Goal: Task Accomplishment & Management: Manage account settings

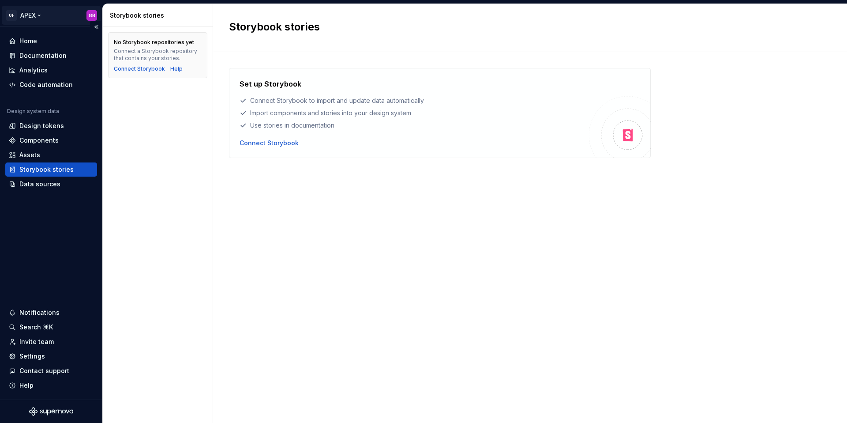
click at [38, 15] on html "OF APEX GB Home Documentation Analytics Code automation Design system data Desi…" at bounding box center [423, 211] width 847 height 423
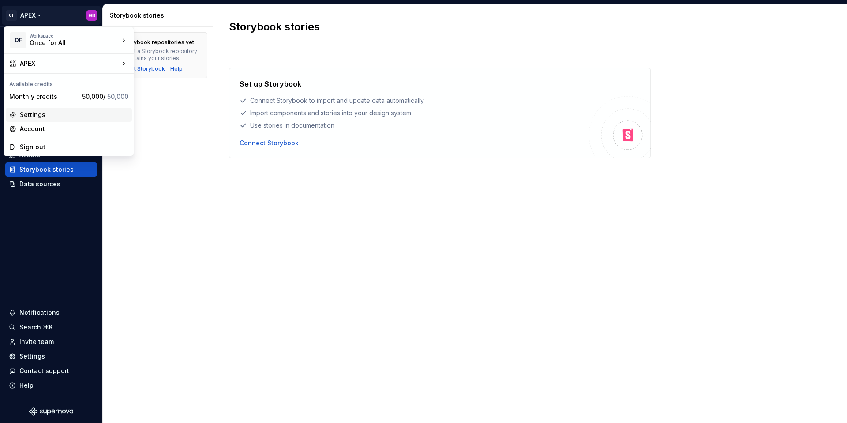
click at [27, 113] on div "Settings" at bounding box center [74, 114] width 109 height 9
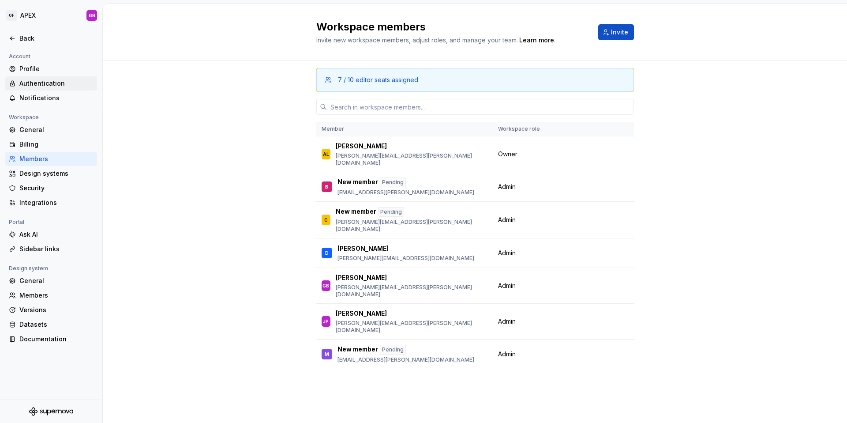
click at [35, 87] on div "Authentication" at bounding box center [56, 83] width 74 height 9
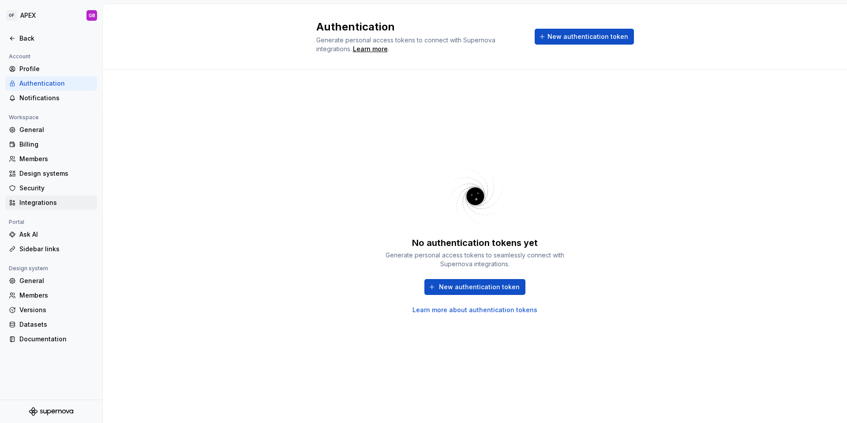
click at [31, 203] on div "Integrations" at bounding box center [56, 202] width 74 height 9
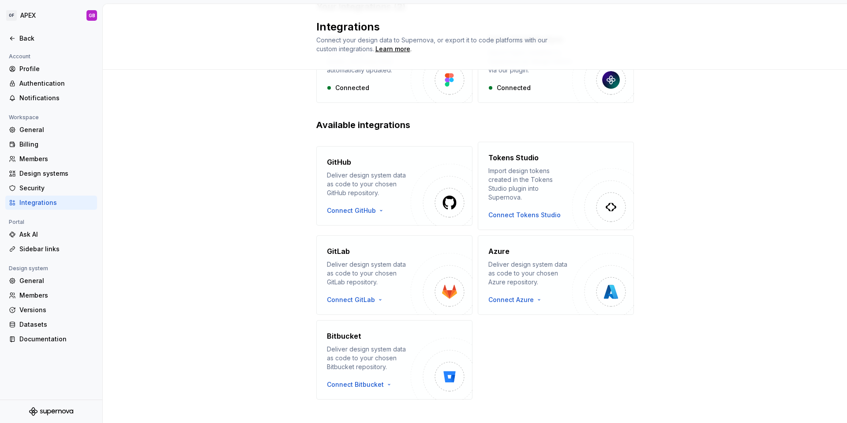
scroll to position [86, 0]
click at [32, 279] on div "General" at bounding box center [56, 280] width 74 height 9
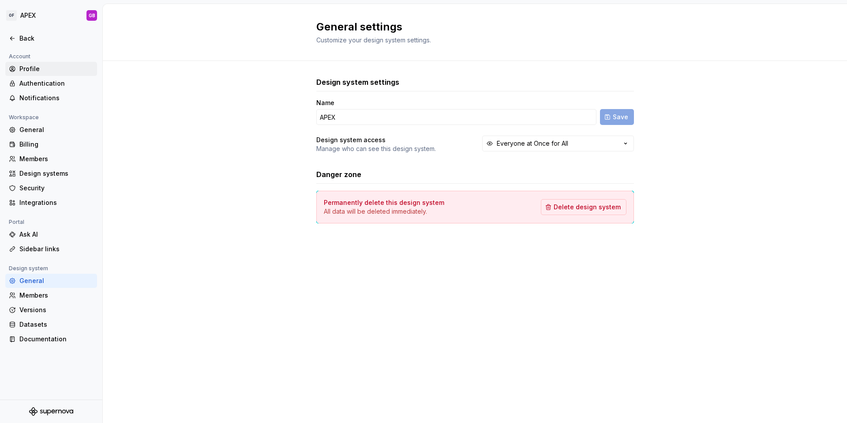
click at [32, 70] on div "Profile" at bounding box center [56, 68] width 74 height 9
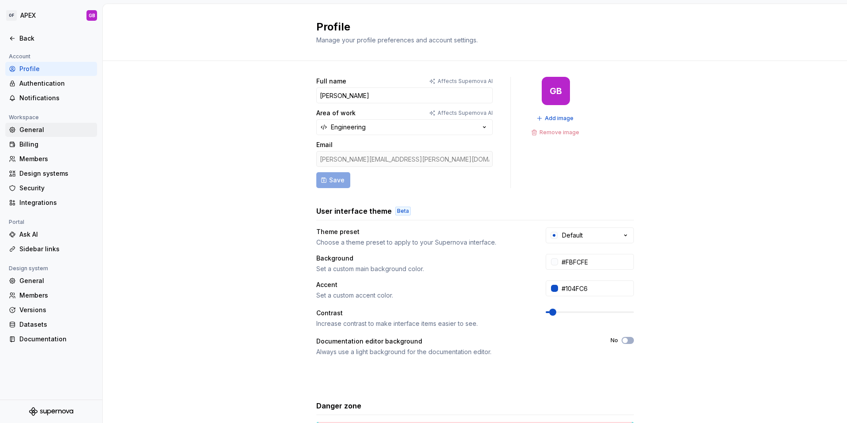
click at [34, 131] on div "General" at bounding box center [56, 129] width 74 height 9
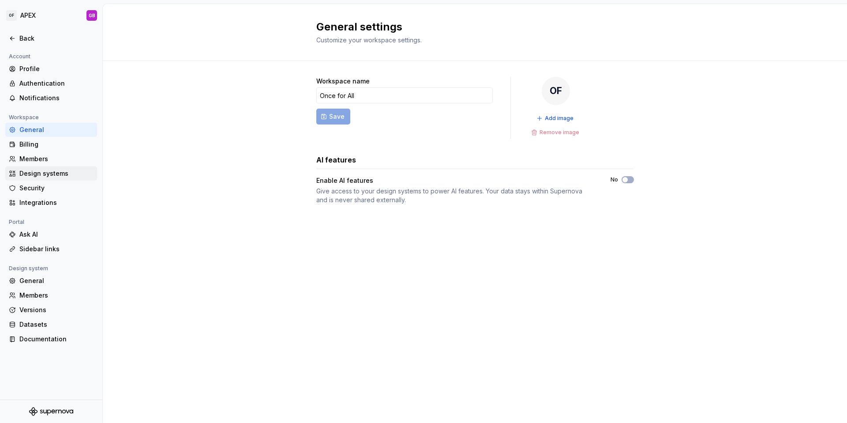
click at [34, 173] on div "Design systems" at bounding box center [56, 173] width 74 height 9
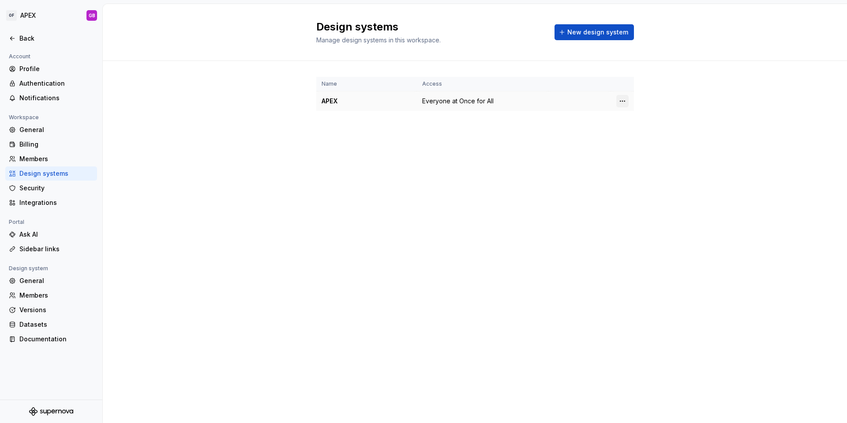
click at [622, 101] on html "OF APEX GB Back Account Profile Authentication Notifications Workspace General …" at bounding box center [423, 211] width 847 height 423
click at [636, 134] on div "Design system settings" at bounding box center [675, 132] width 84 height 9
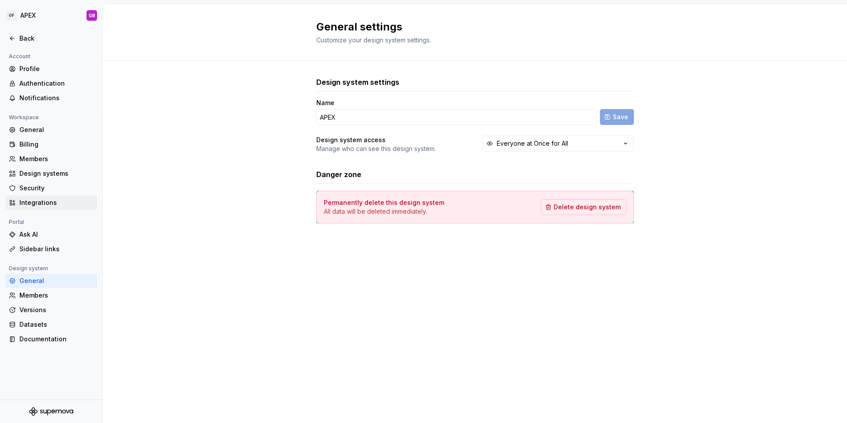
click at [32, 203] on div "Integrations" at bounding box center [56, 202] width 74 height 9
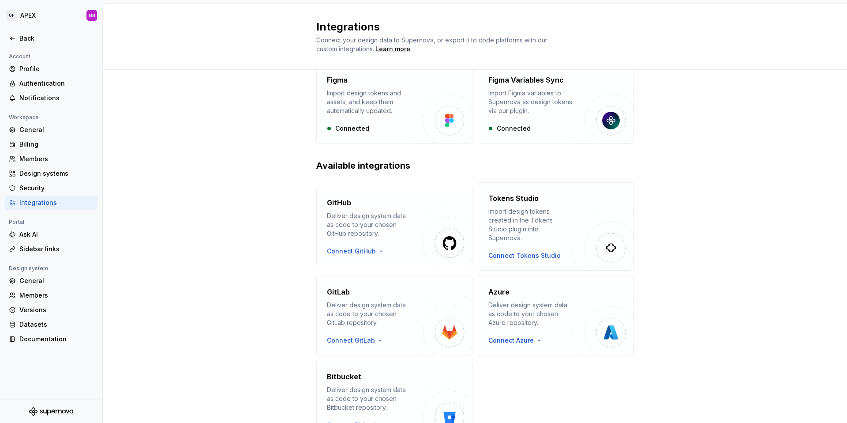
scroll to position [43, 0]
click at [33, 282] on div "General" at bounding box center [56, 280] width 74 height 9
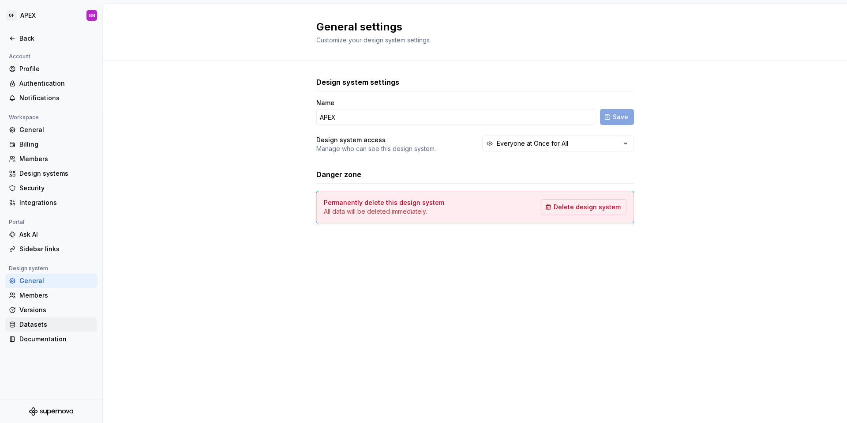
click at [36, 324] on div "Datasets" at bounding box center [56, 324] width 74 height 9
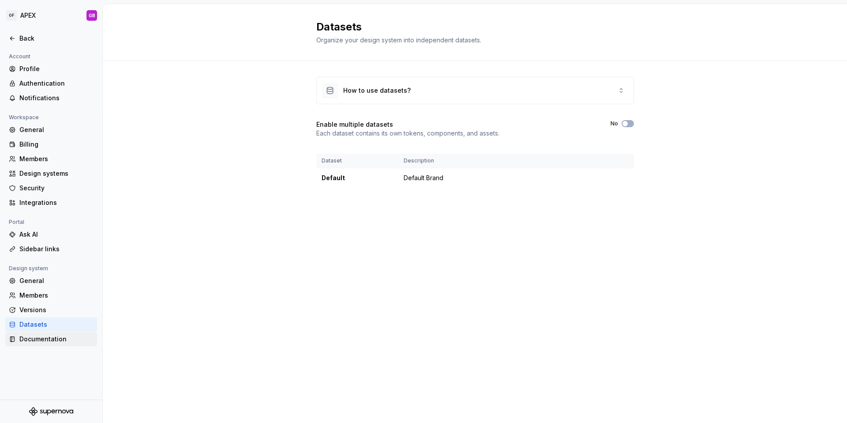
click at [45, 340] on div "Documentation" at bounding box center [56, 339] width 74 height 9
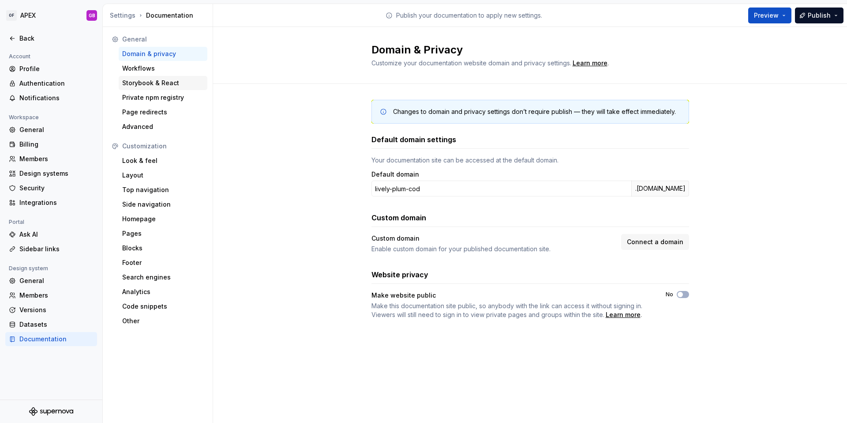
click at [144, 81] on div "Storybook & React" at bounding box center [163, 83] width 82 height 9
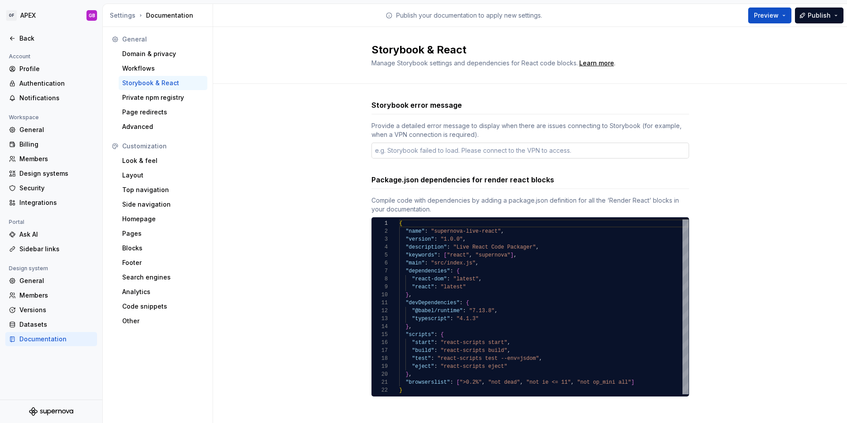
scroll to position [3, 0]
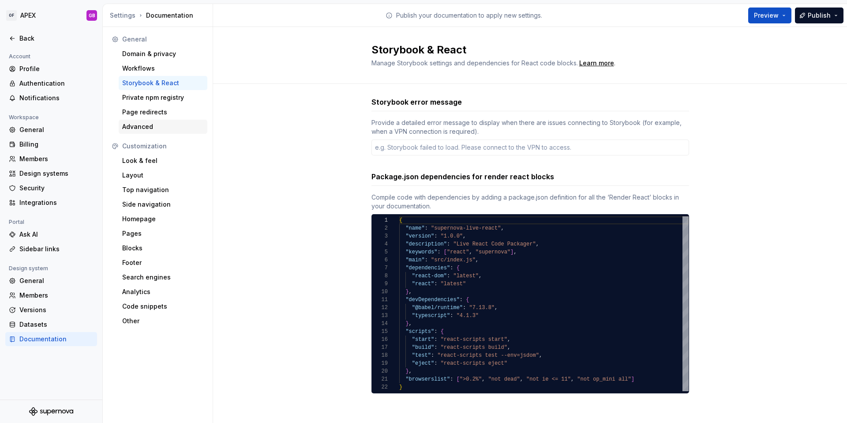
click at [143, 128] on div "Advanced" at bounding box center [163, 126] width 82 height 9
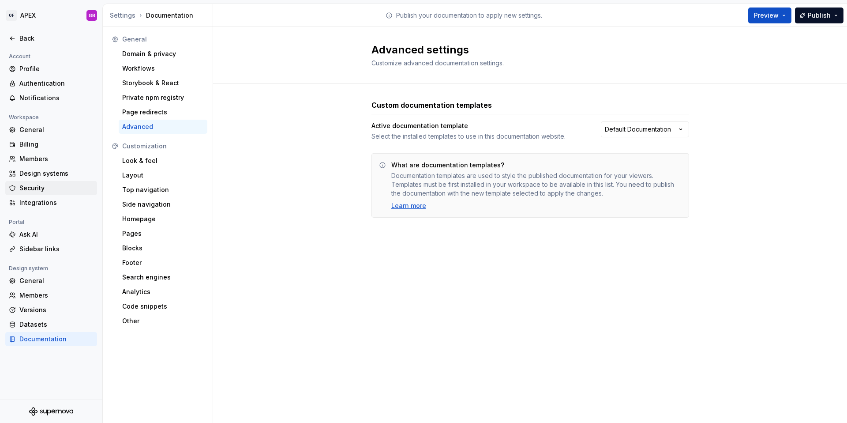
click at [34, 191] on div "Security" at bounding box center [56, 188] width 74 height 9
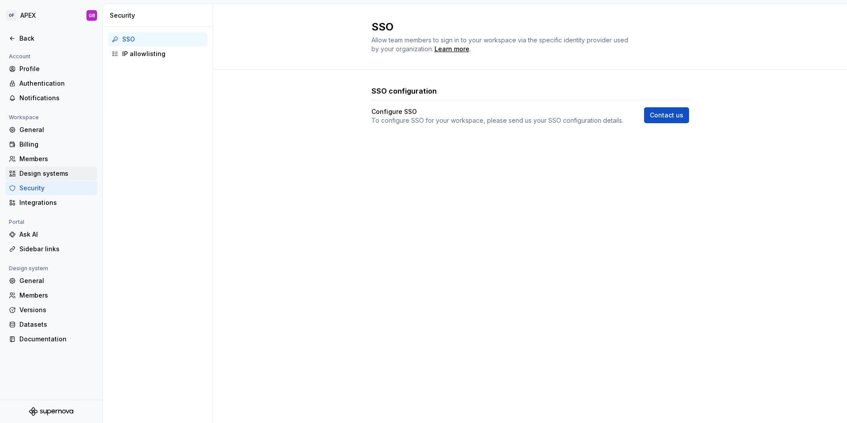
click at [34, 175] on div "Design systems" at bounding box center [56, 173] width 74 height 9
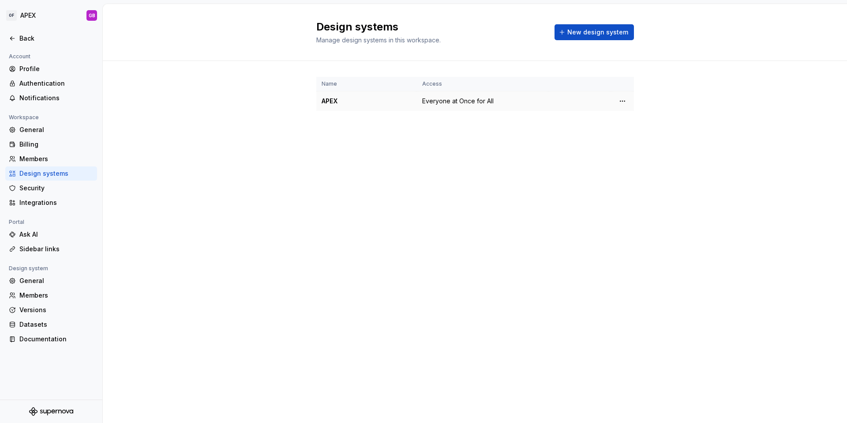
click at [331, 101] on div "APEX" at bounding box center [367, 101] width 90 height 9
click at [620, 100] on html "OF APEX GB Back Account Profile Authentication Notifications Workspace General …" at bounding box center [423, 211] width 847 height 423
click at [641, 130] on div "Design system settings" at bounding box center [675, 132] width 84 height 9
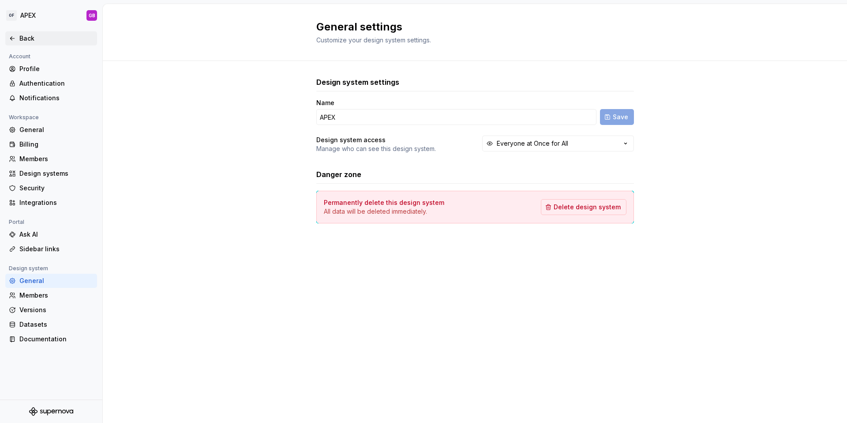
click at [15, 38] on icon at bounding box center [12, 38] width 7 height 7
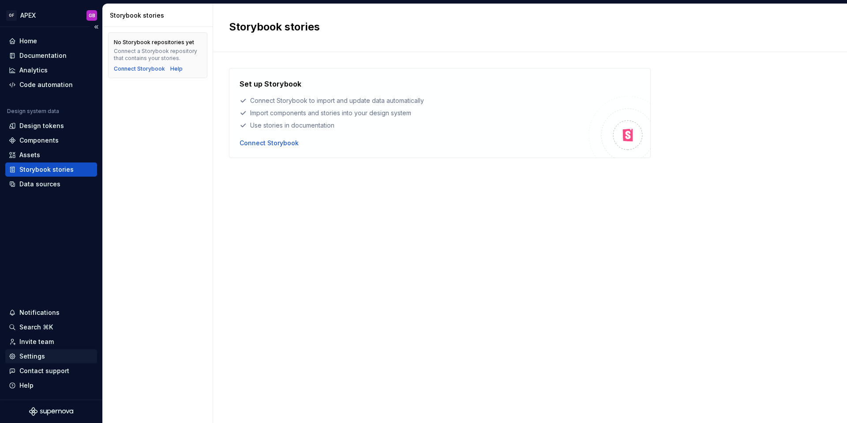
click at [35, 356] on div "Settings" at bounding box center [32, 356] width 26 height 9
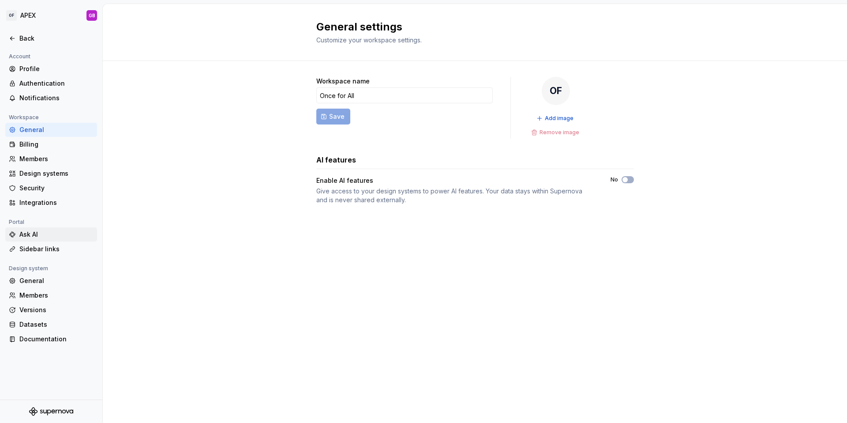
click at [37, 233] on div "Ask AI" at bounding box center [56, 234] width 74 height 9
type textarea "*"
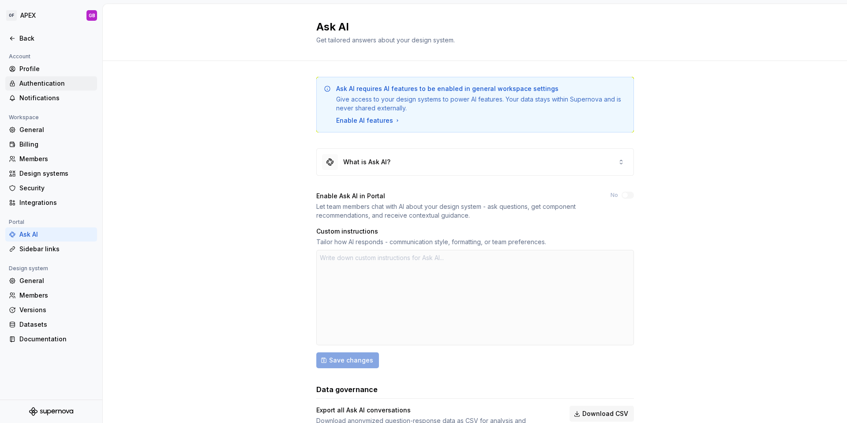
click at [33, 80] on div "Authentication" at bounding box center [56, 83] width 74 height 9
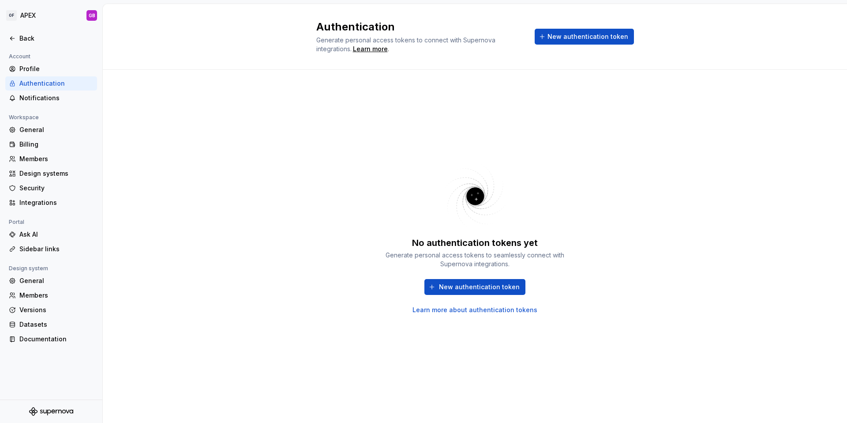
click at [473, 308] on link "Learn more about authentication tokens" at bounding box center [475, 309] width 125 height 9
click at [462, 292] on button "New authentication token" at bounding box center [475, 287] width 101 height 16
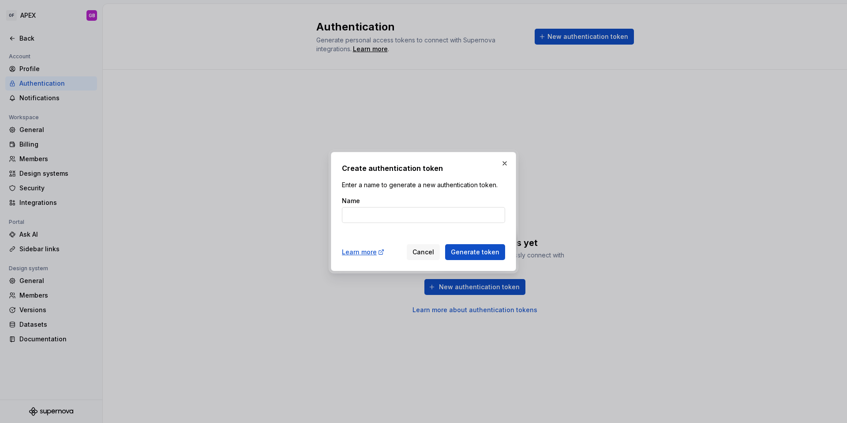
click at [367, 215] on input "Name" at bounding box center [423, 215] width 163 height 16
type input "Test"
click at [473, 253] on span "Generate token" at bounding box center [475, 252] width 49 height 9
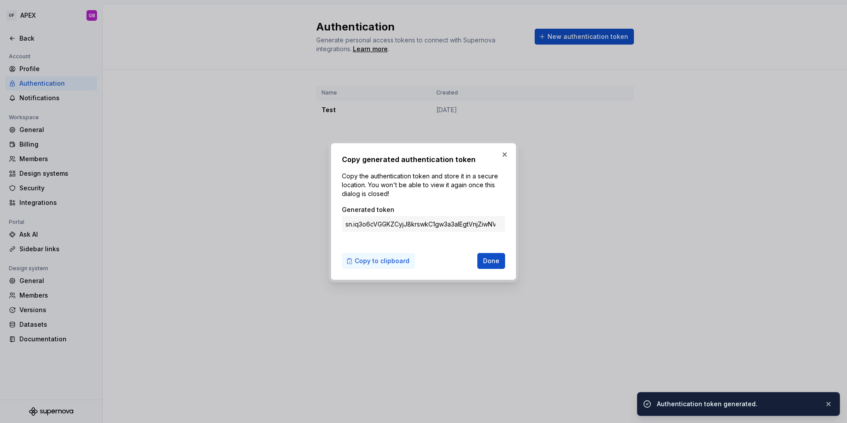
click at [393, 261] on span "Copy to clipboard" at bounding box center [382, 260] width 55 height 9
click at [496, 262] on span "Done" at bounding box center [491, 260] width 16 height 9
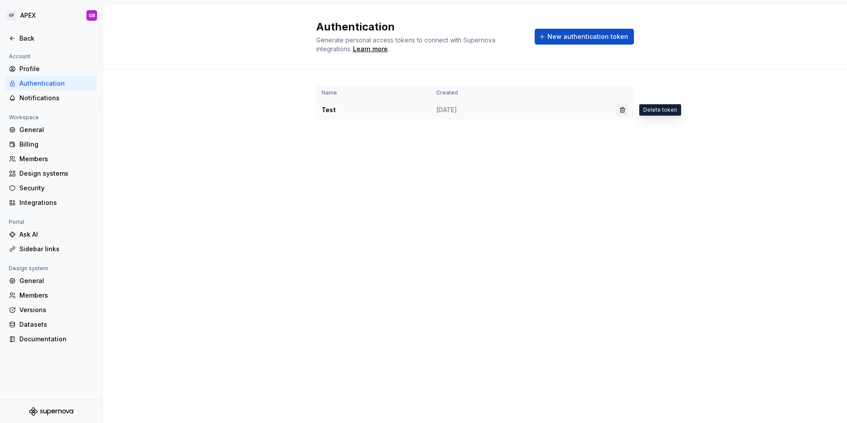
click at [622, 111] on button "button" at bounding box center [623, 110] width 12 height 12
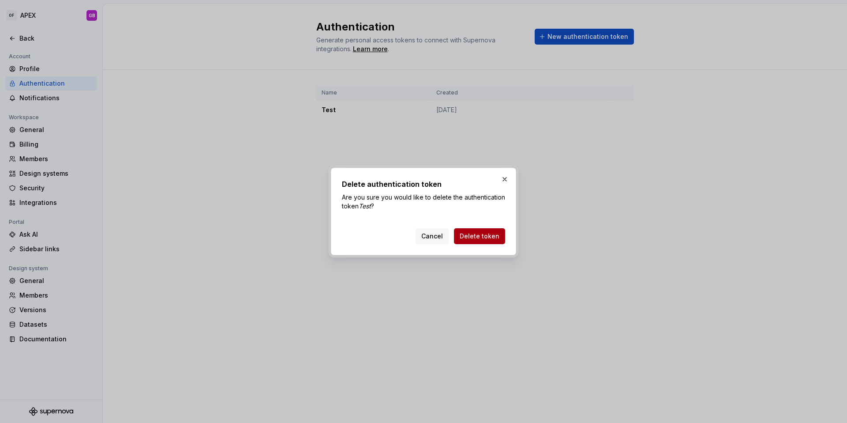
click at [486, 237] on span "Delete token" at bounding box center [480, 236] width 40 height 9
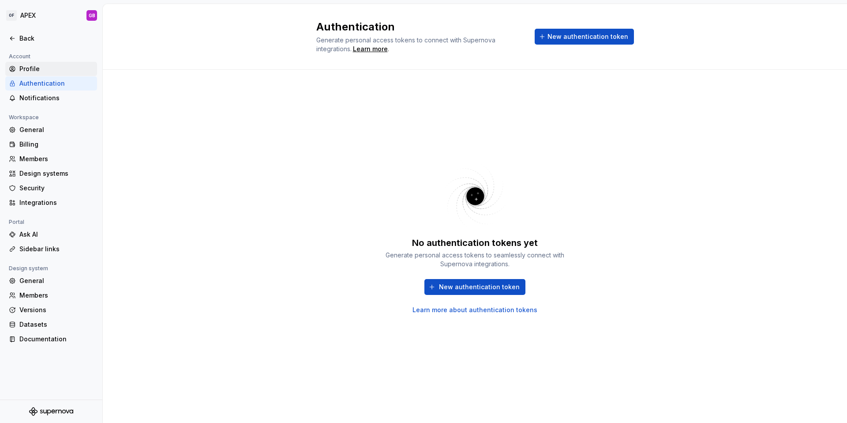
click at [31, 67] on div "Profile" at bounding box center [56, 68] width 74 height 9
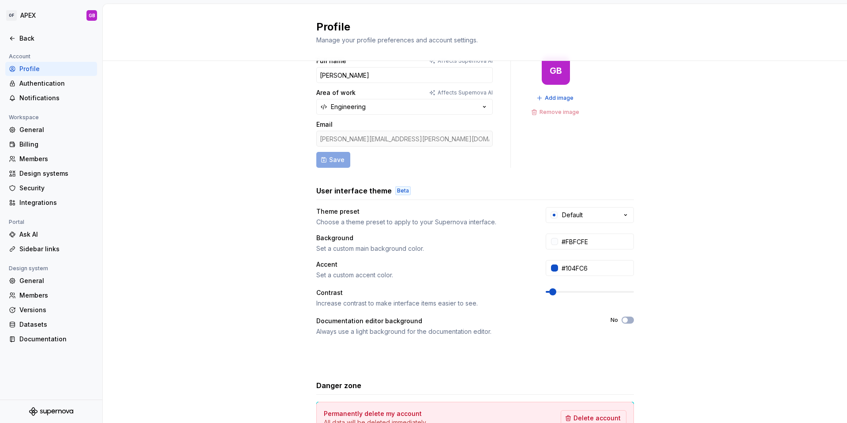
scroll to position [7, 0]
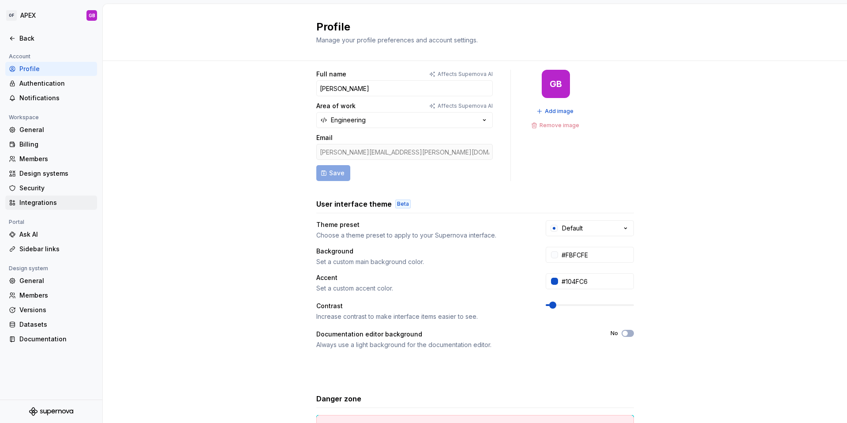
click at [27, 202] on div "Integrations" at bounding box center [56, 202] width 74 height 9
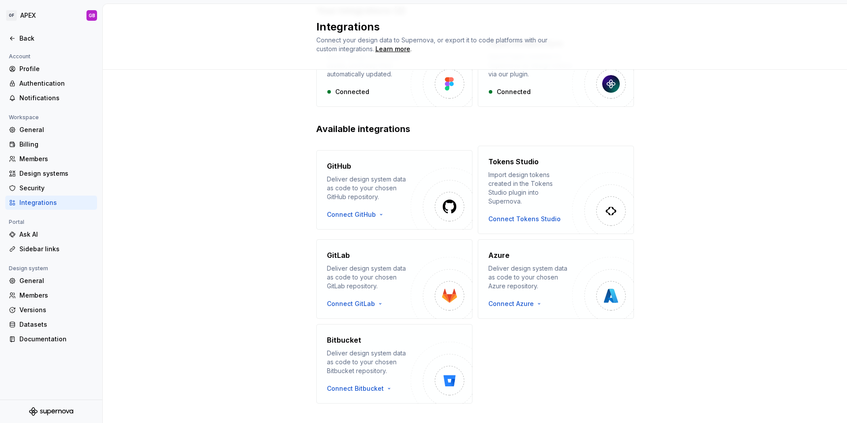
scroll to position [86, 0]
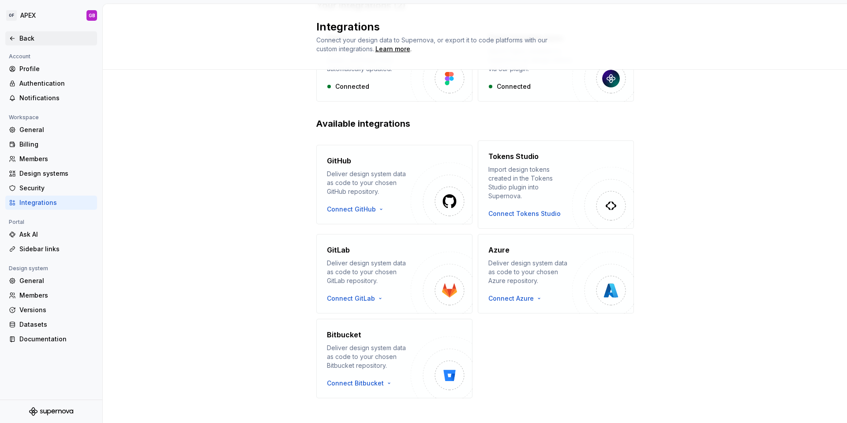
click at [25, 41] on div "Back" at bounding box center [56, 38] width 74 height 9
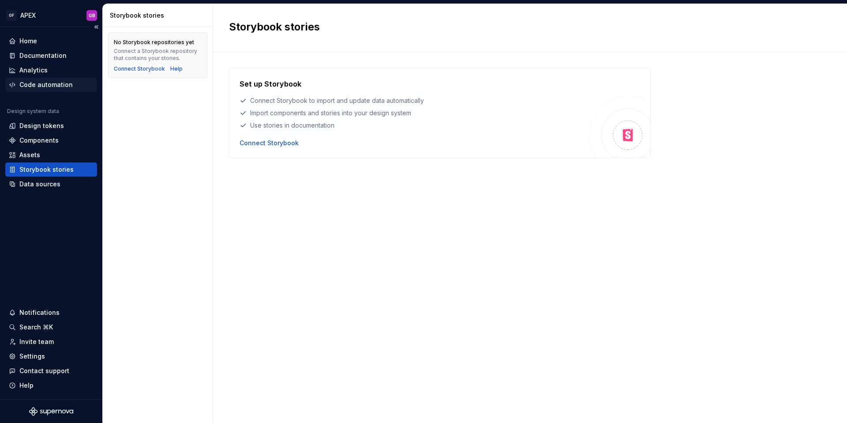
click at [42, 87] on div "Code automation" at bounding box center [45, 84] width 53 height 9
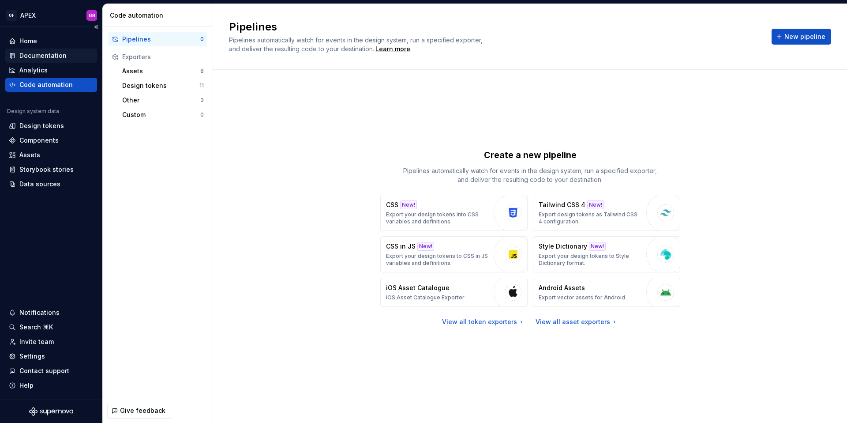
click at [33, 56] on div "Documentation" at bounding box center [42, 55] width 47 height 9
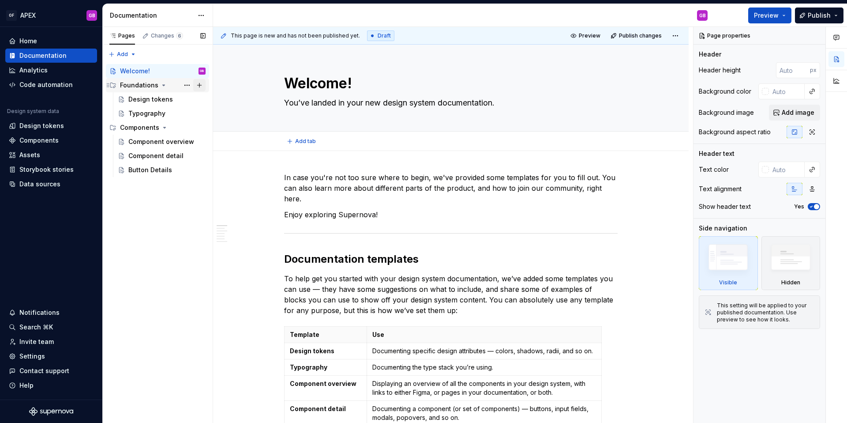
type textarea "*"
click at [30, 40] on div "Home" at bounding box center [28, 41] width 18 height 9
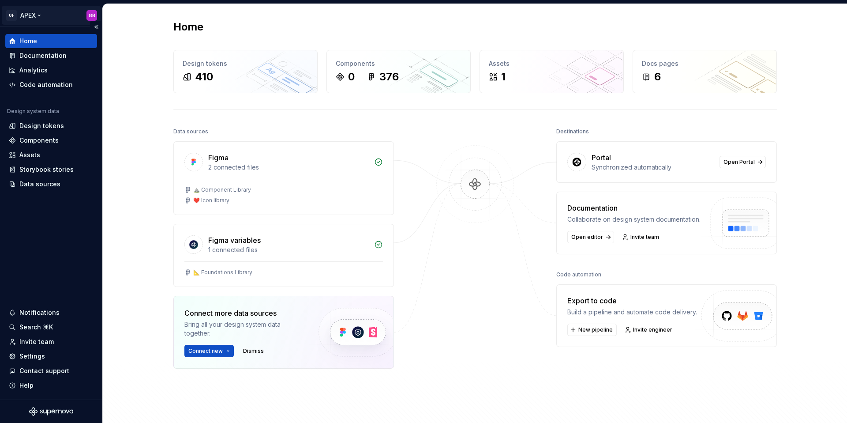
click at [41, 15] on html "OF APEX GB Home Documentation Analytics Code automation Design system data Desi…" at bounding box center [423, 211] width 847 height 423
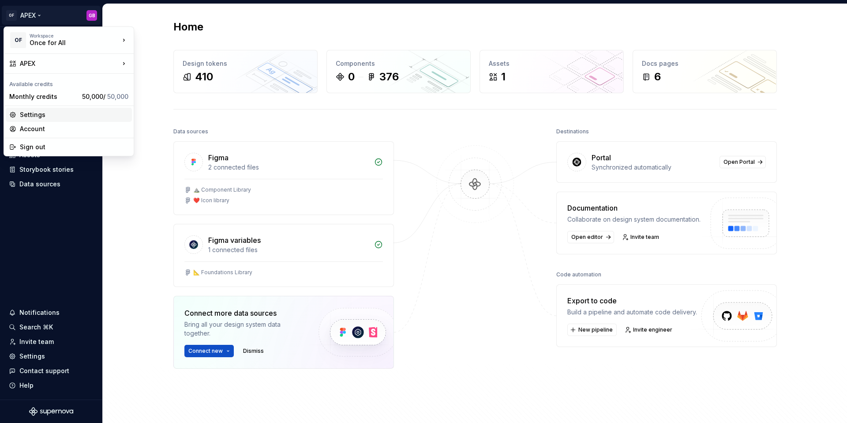
click at [32, 113] on div "Settings" at bounding box center [74, 114] width 109 height 9
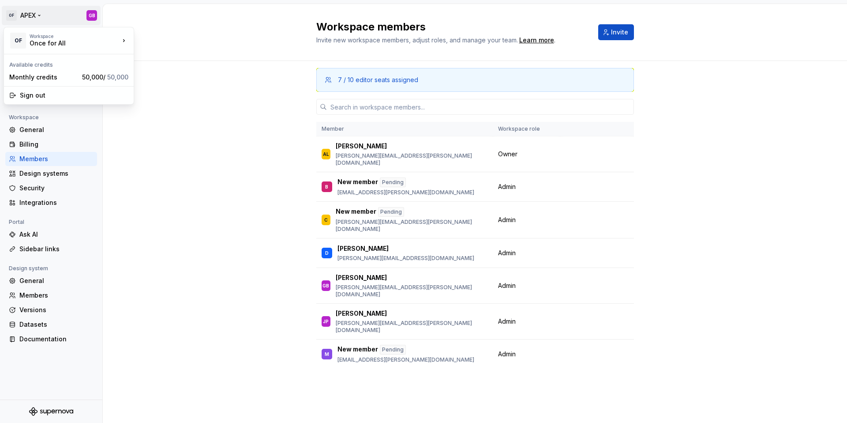
click at [39, 15] on html "OF APEX GB Back Account Profile Authentication Notifications Workspace General …" at bounding box center [423, 211] width 847 height 423
click at [140, 169] on html "OF APEX GB Back Account Profile Authentication Notifications Workspace General …" at bounding box center [423, 211] width 847 height 423
click at [28, 70] on div "Profile" at bounding box center [56, 68] width 74 height 9
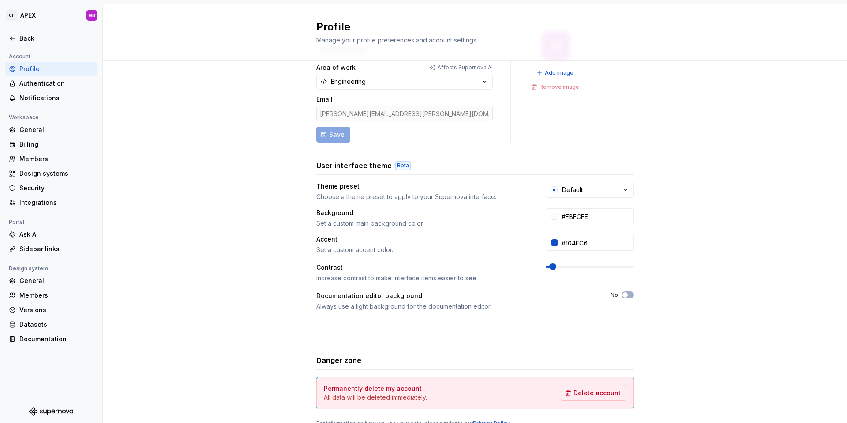
scroll to position [45, 0]
click at [26, 38] on div "Back" at bounding box center [56, 38] width 74 height 9
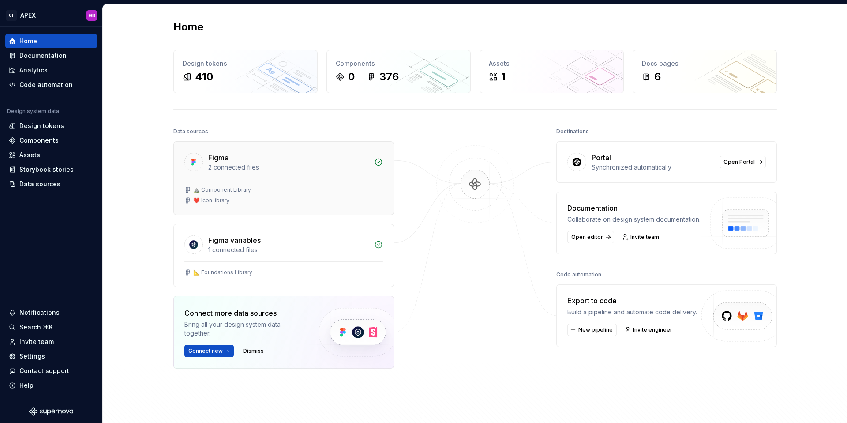
click at [238, 192] on div "⛰️ Component Library" at bounding box center [222, 189] width 58 height 7
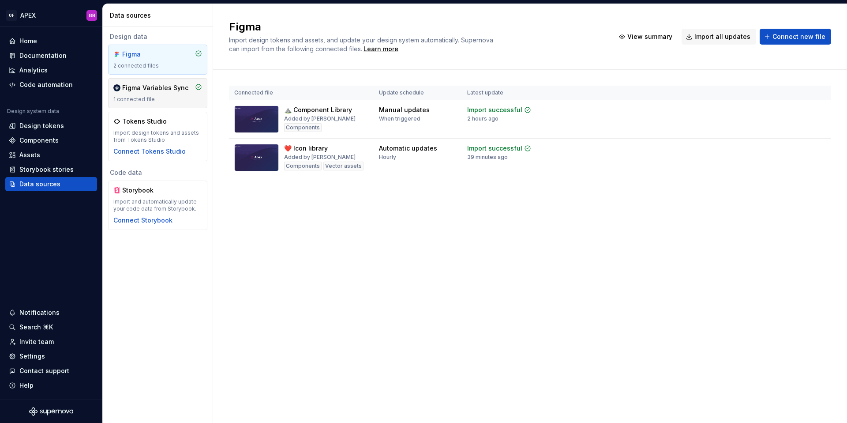
click at [156, 93] on div "Figma Variables Sync 1 connected file" at bounding box center [157, 92] width 89 height 19
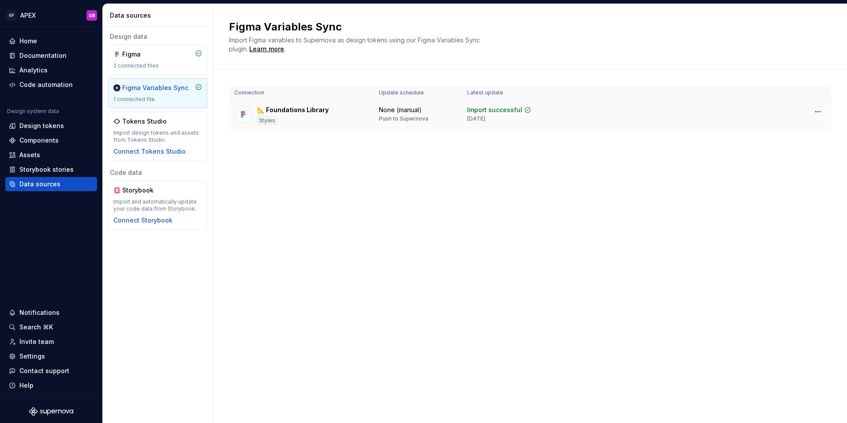
click at [313, 113] on div "📐 Foundations Library" at bounding box center [292, 109] width 71 height 9
click at [308, 109] on div "📐 Foundations Library" at bounding box center [292, 109] width 71 height 9
click at [415, 114] on div "None (manual)" at bounding box center [400, 109] width 43 height 9
click at [498, 111] on div "Import successful" at bounding box center [494, 109] width 55 height 9
click at [29, 384] on div "Help" at bounding box center [26, 385] width 14 height 9
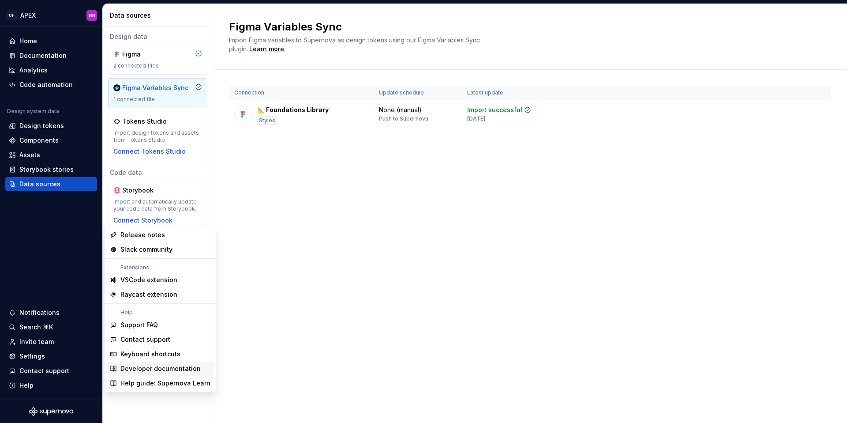
click at [159, 370] on div "Developer documentation" at bounding box center [160, 368] width 80 height 9
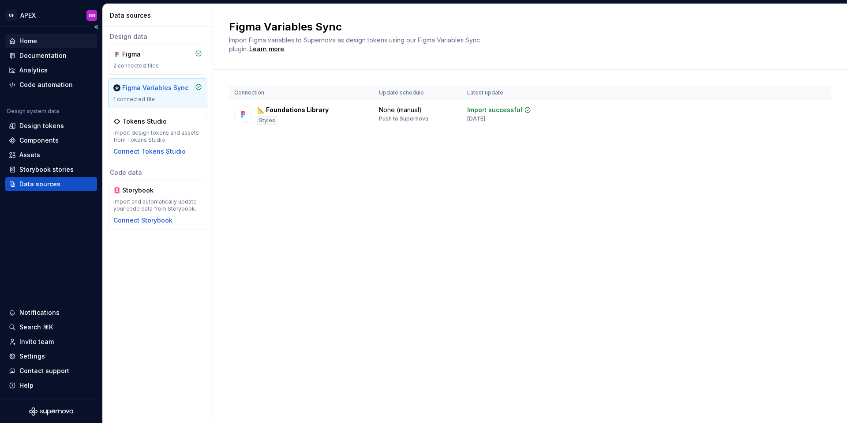
click at [29, 41] on div "Home" at bounding box center [28, 41] width 18 height 9
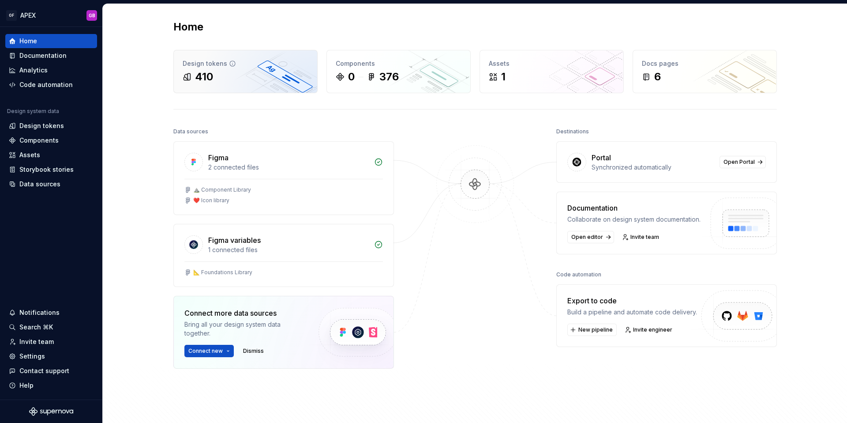
click at [225, 80] on div "410" at bounding box center [246, 77] width 126 height 14
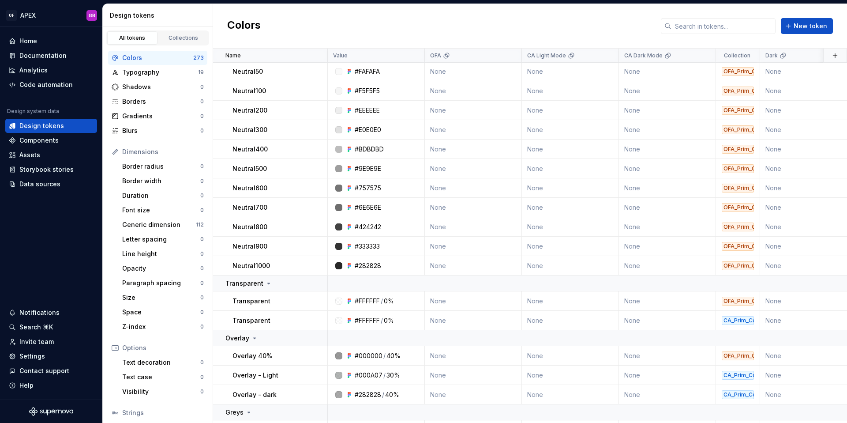
scroll to position [1299, 0]
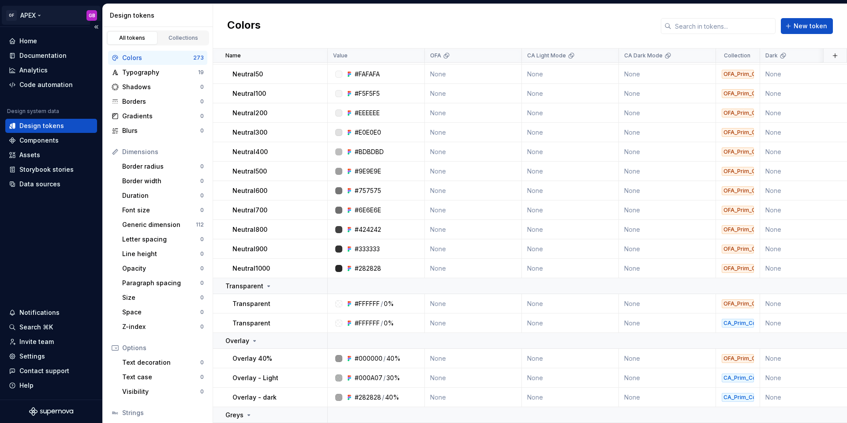
click at [39, 14] on html "OF APEX GB Home Documentation Analytics Code automation Design system data Desi…" at bounding box center [423, 211] width 847 height 423
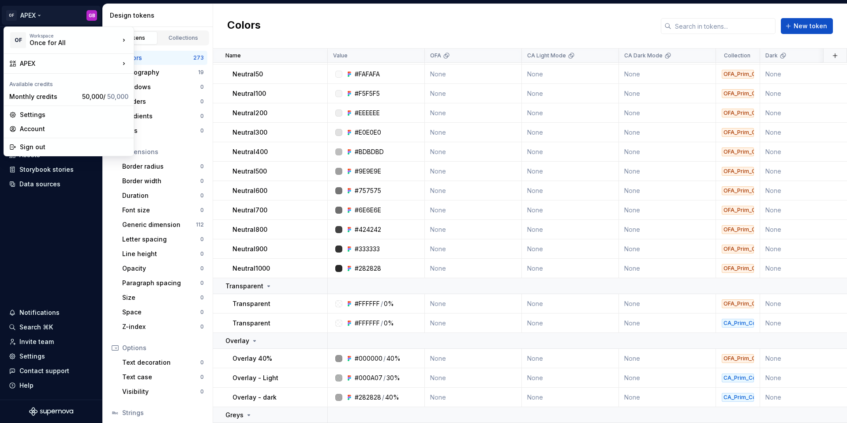
click at [12, 14] on html "OF APEX GB Home Documentation Analytics Code automation Design system data Desi…" at bounding box center [423, 211] width 847 height 423
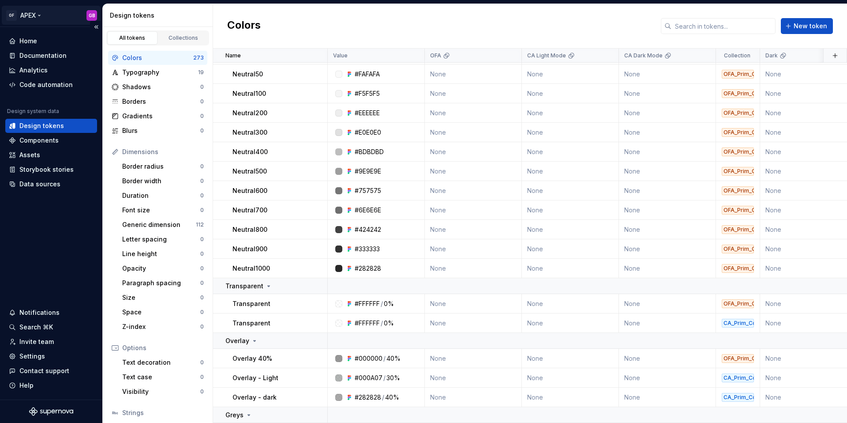
click at [93, 14] on html "OF APEX GB Home Documentation Analytics Code automation Design system data Desi…" at bounding box center [423, 211] width 847 height 423
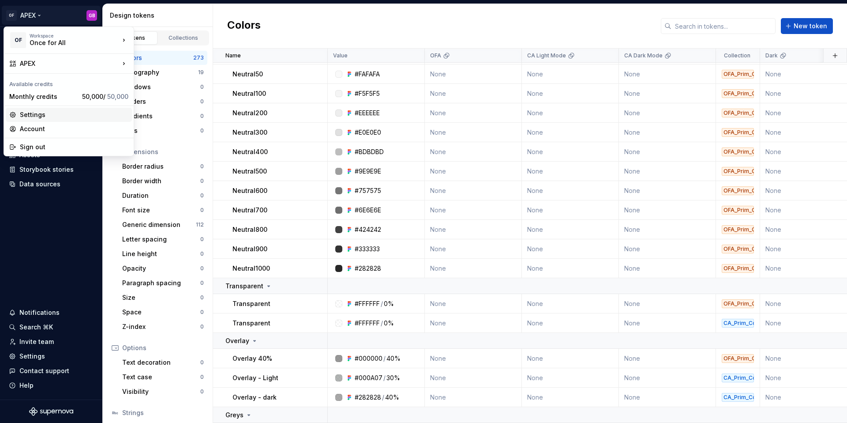
click at [37, 115] on div "Settings" at bounding box center [74, 114] width 109 height 9
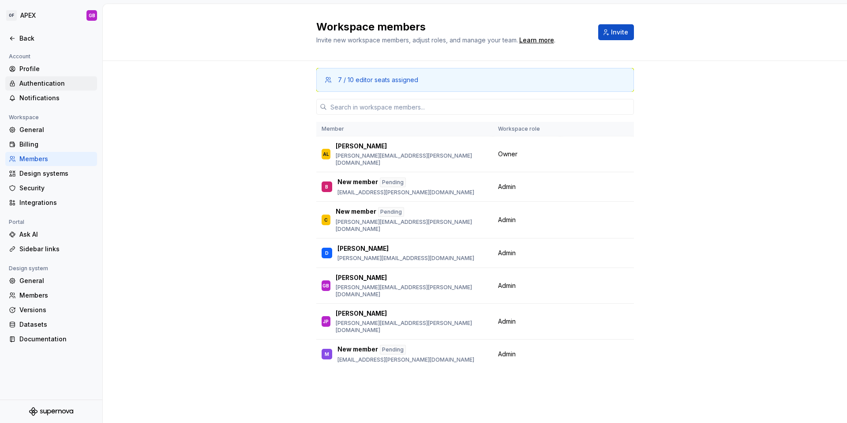
click at [47, 85] on div "Authentication" at bounding box center [56, 83] width 74 height 9
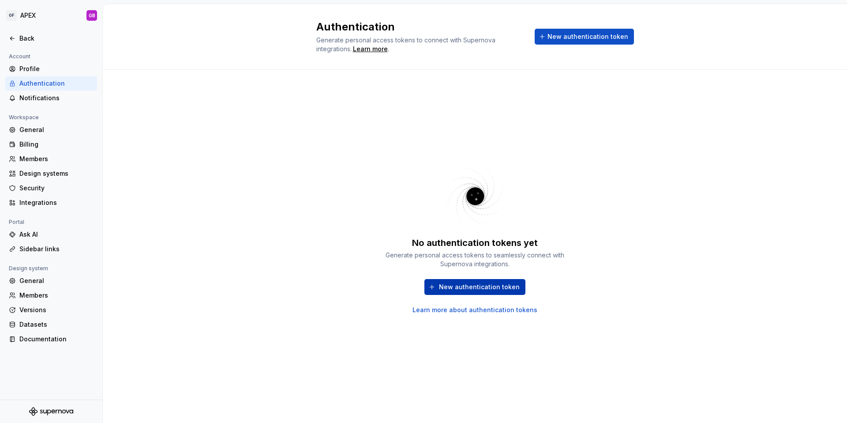
click at [484, 284] on span "New authentication token" at bounding box center [479, 286] width 81 height 9
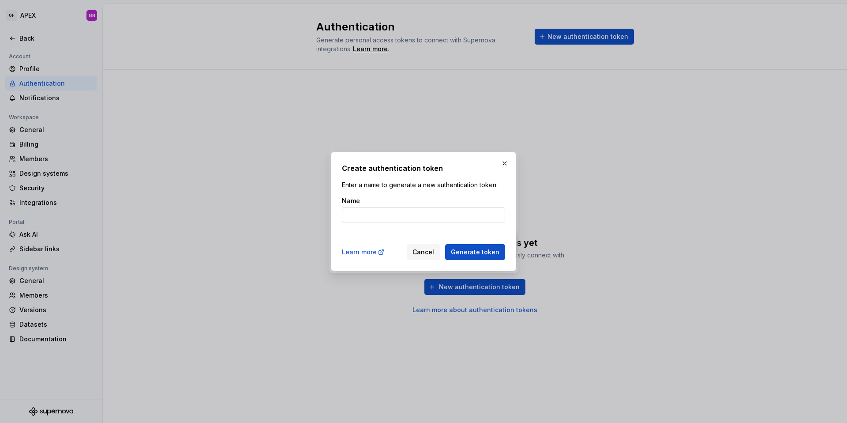
click at [367, 214] on input "Name" at bounding box center [423, 215] width 163 height 16
type input "[PERSON_NAME]"
click at [478, 253] on span "Generate token" at bounding box center [475, 252] width 49 height 9
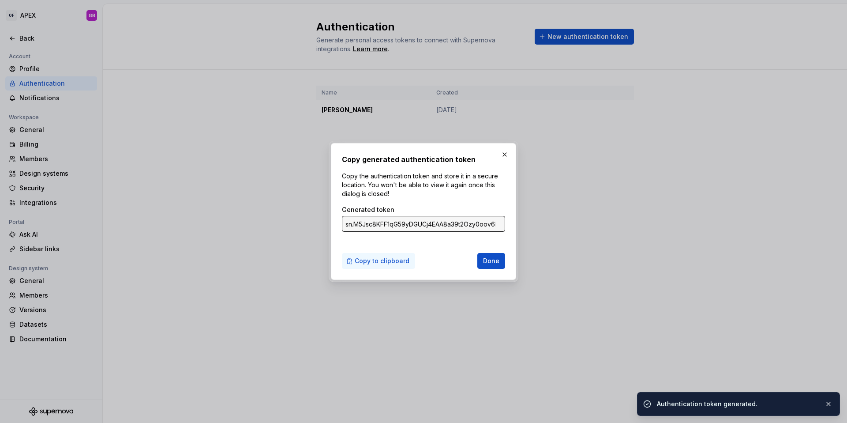
click at [384, 260] on span "Copy to clipboard" at bounding box center [382, 260] width 55 height 9
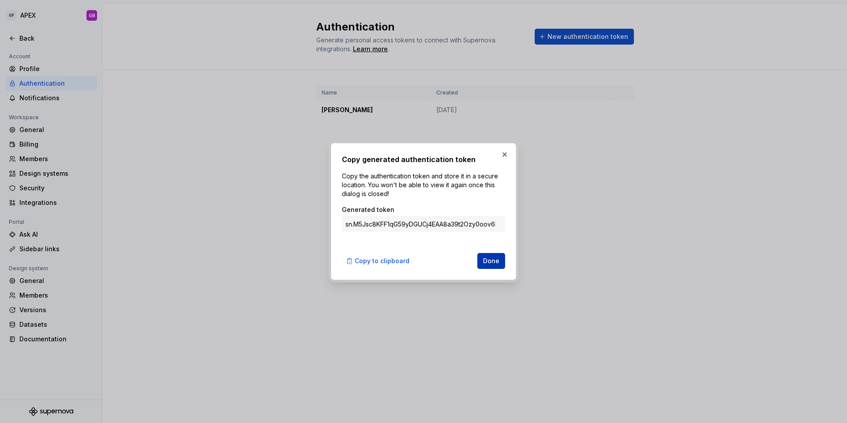
click at [498, 259] on span "Done" at bounding box center [491, 260] width 16 height 9
